Goal: Information Seeking & Learning: Learn about a topic

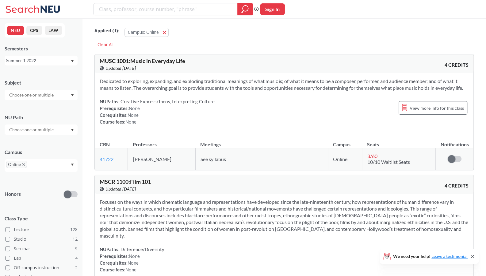
click at [25, 57] on div "Summer 1 2022" at bounding box center [38, 60] width 64 height 7
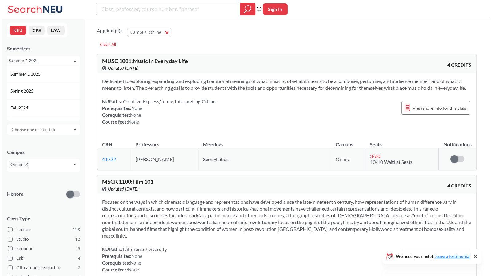
scroll to position [51, 0]
click at [29, 88] on span "Spring 2025" at bounding box center [20, 90] width 24 height 7
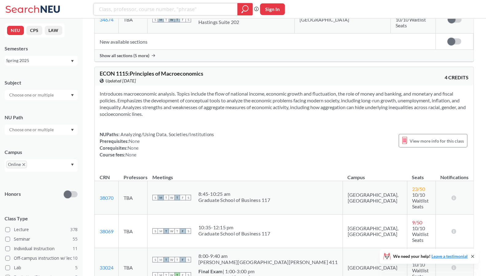
scroll to position [25, 0]
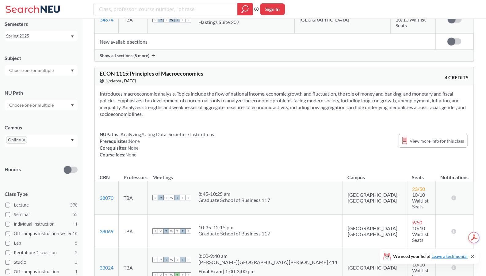
click at [68, 138] on div "Online" at bounding box center [41, 140] width 73 height 13
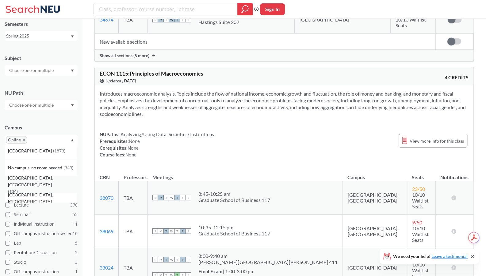
scroll to position [0, 0]
click at [52, 172] on span "No campus, no room needed" at bounding box center [36, 172] width 56 height 7
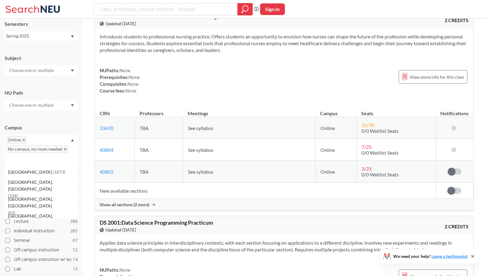
scroll to position [9759, 0]
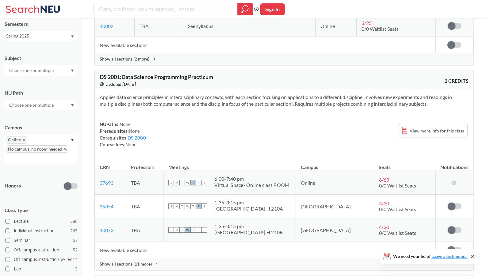
click at [59, 38] on div "Spring 2025" at bounding box center [38, 36] width 64 height 7
click at [27, 62] on div "Summer 2 2025" at bounding box center [41, 66] width 73 height 17
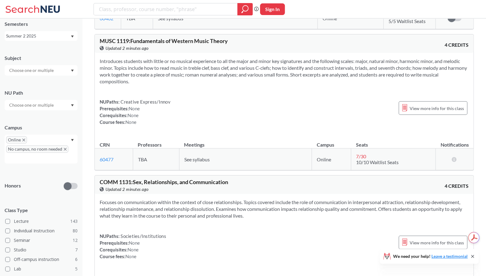
scroll to position [2192, 0]
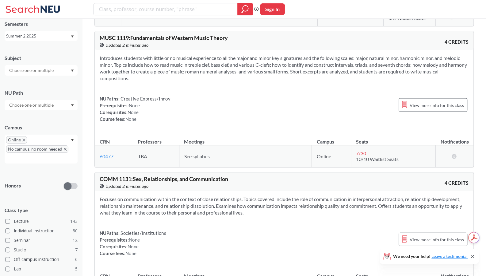
click at [187, 204] on section "Focuses on communication within the context of close relationships. Topics cove…" at bounding box center [284, 206] width 369 height 20
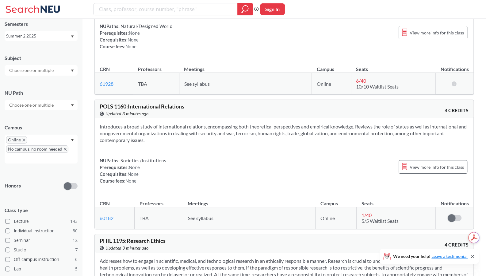
scroll to position [2533, 0]
click at [412, 163] on span "View more info for this class" at bounding box center [437, 167] width 54 height 8
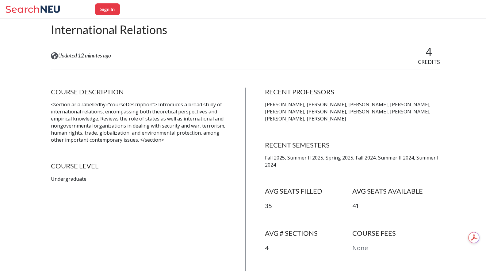
scroll to position [66, 0]
